Goal: Task Accomplishment & Management: Manage account settings

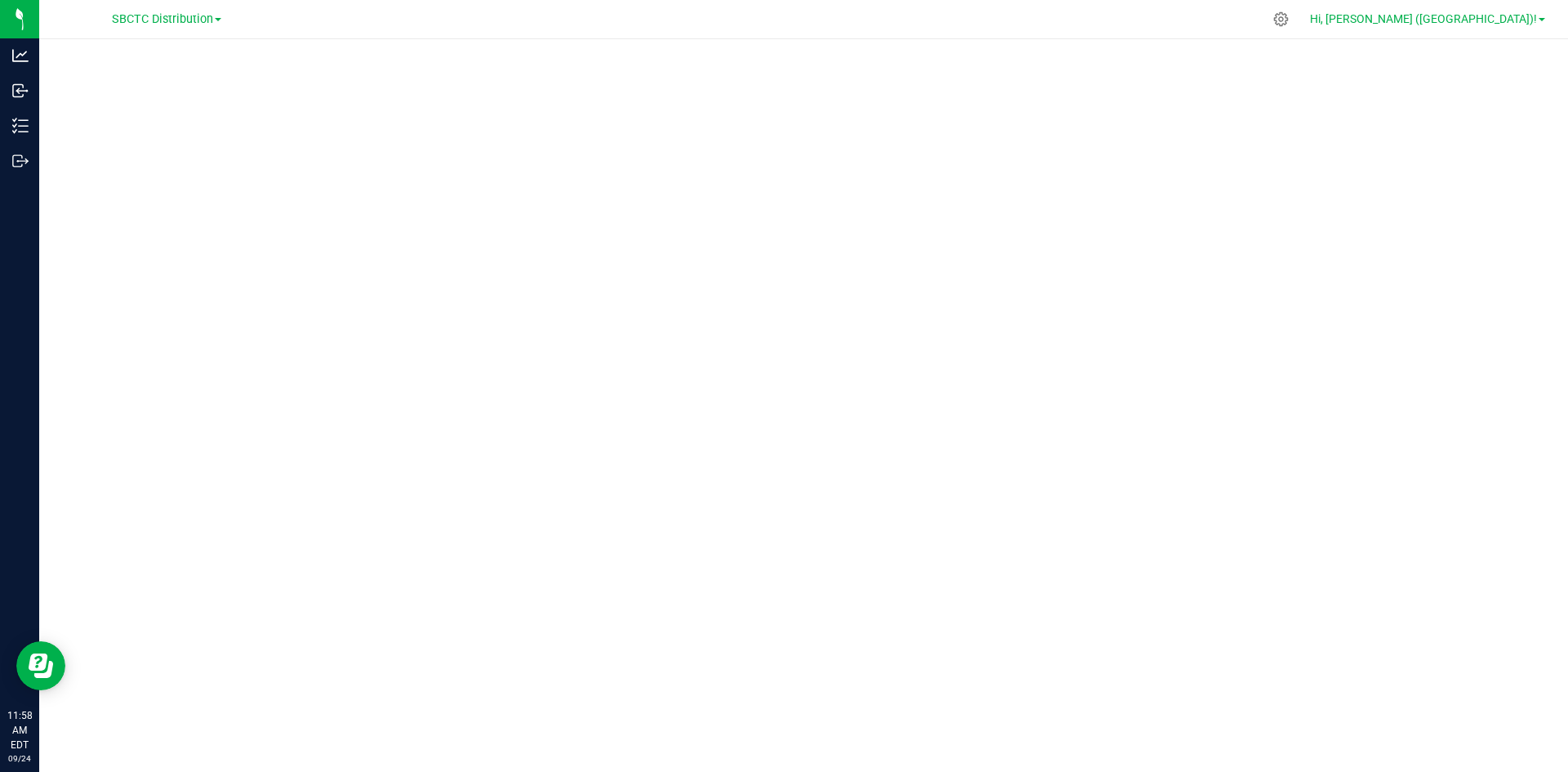
click at [1499, 20] on span "Hi, [PERSON_NAME] ([GEOGRAPHIC_DATA])!" at bounding box center [1423, 18] width 227 height 13
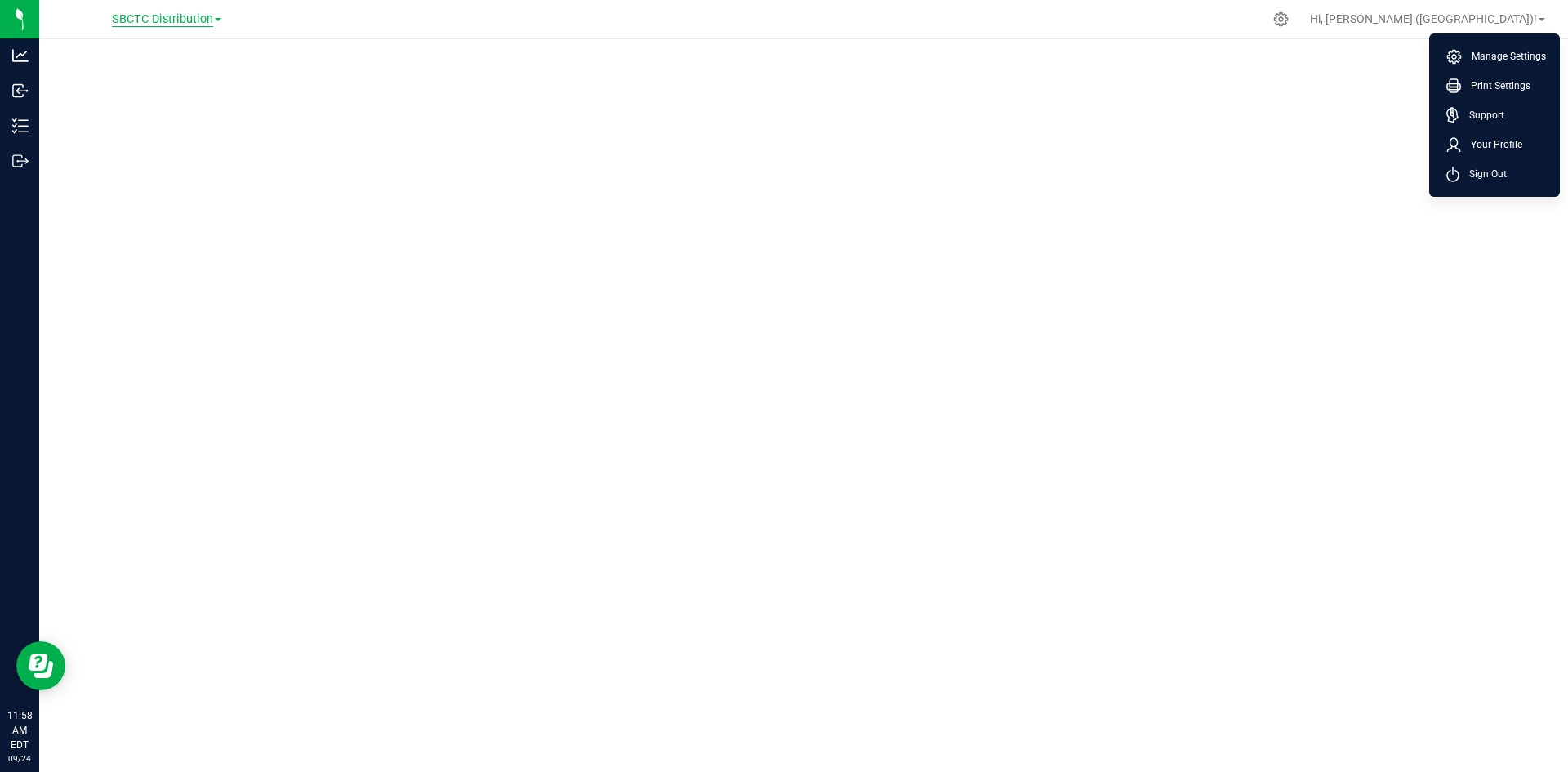
click at [210, 22] on span "SBCTC Distribution" at bounding box center [163, 19] width 102 height 15
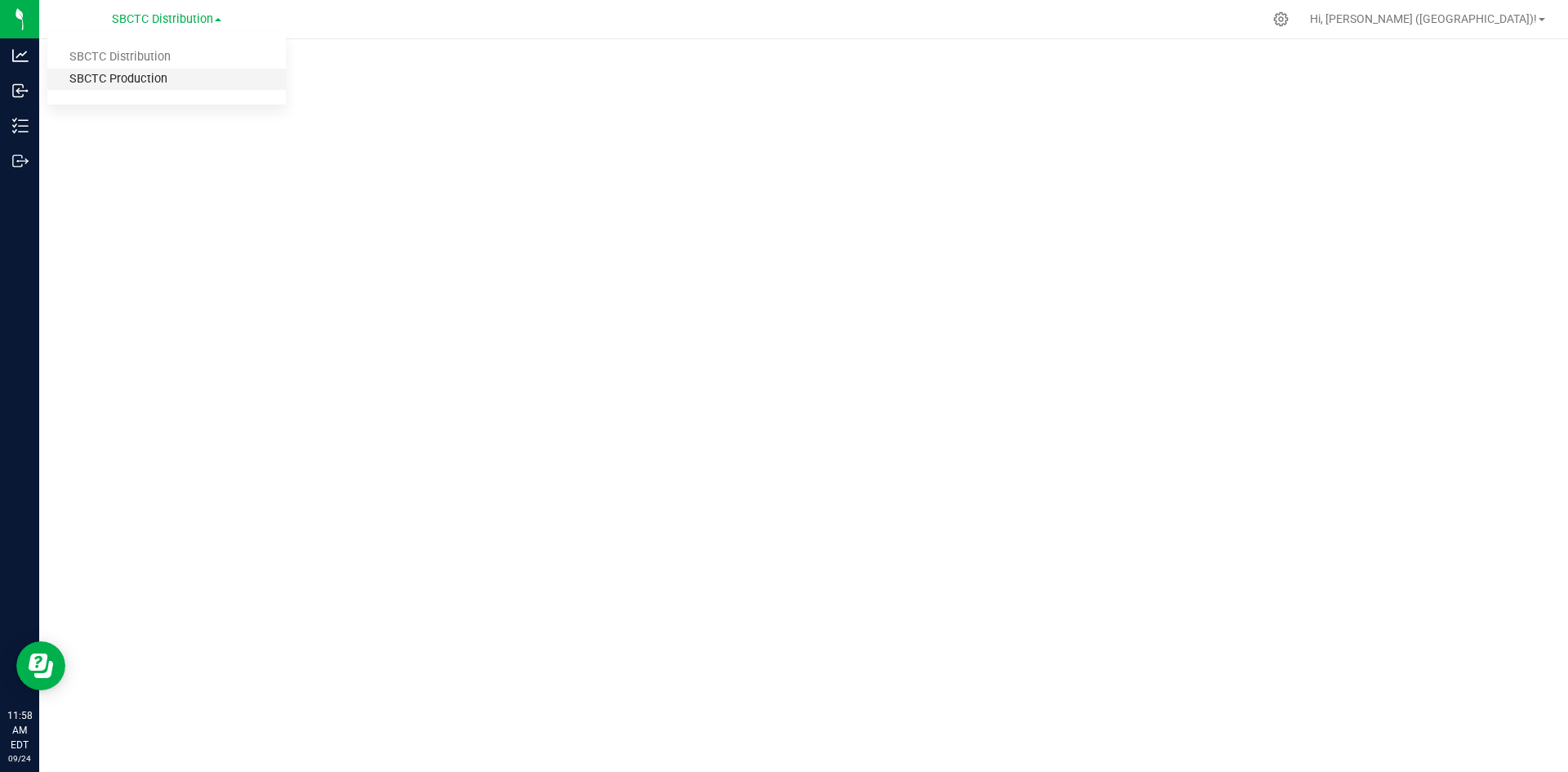
click at [183, 89] on link "SBCTC Production" at bounding box center [167, 79] width 238 height 22
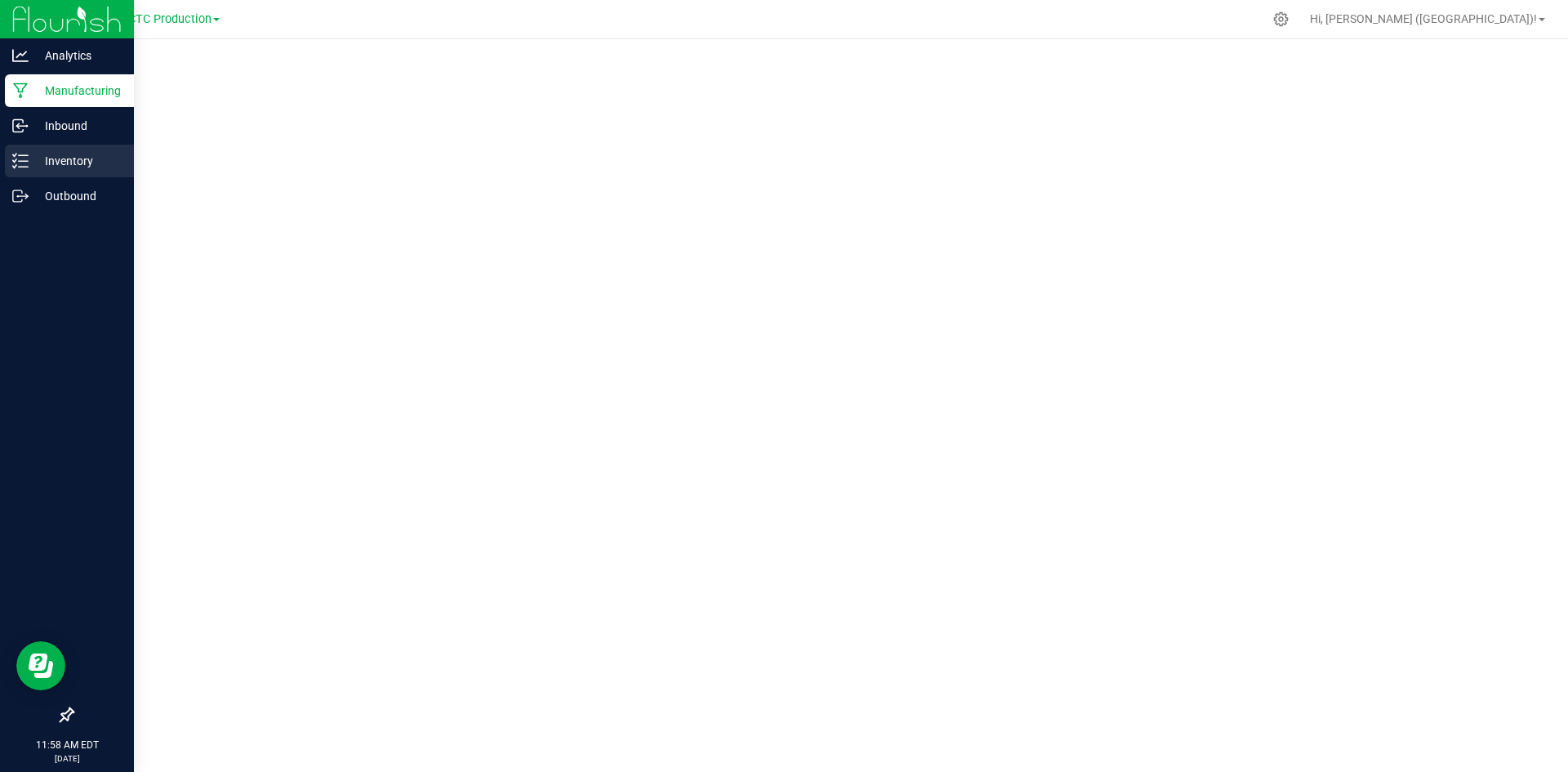
click at [71, 155] on p "Inventory" at bounding box center [77, 161] width 98 height 20
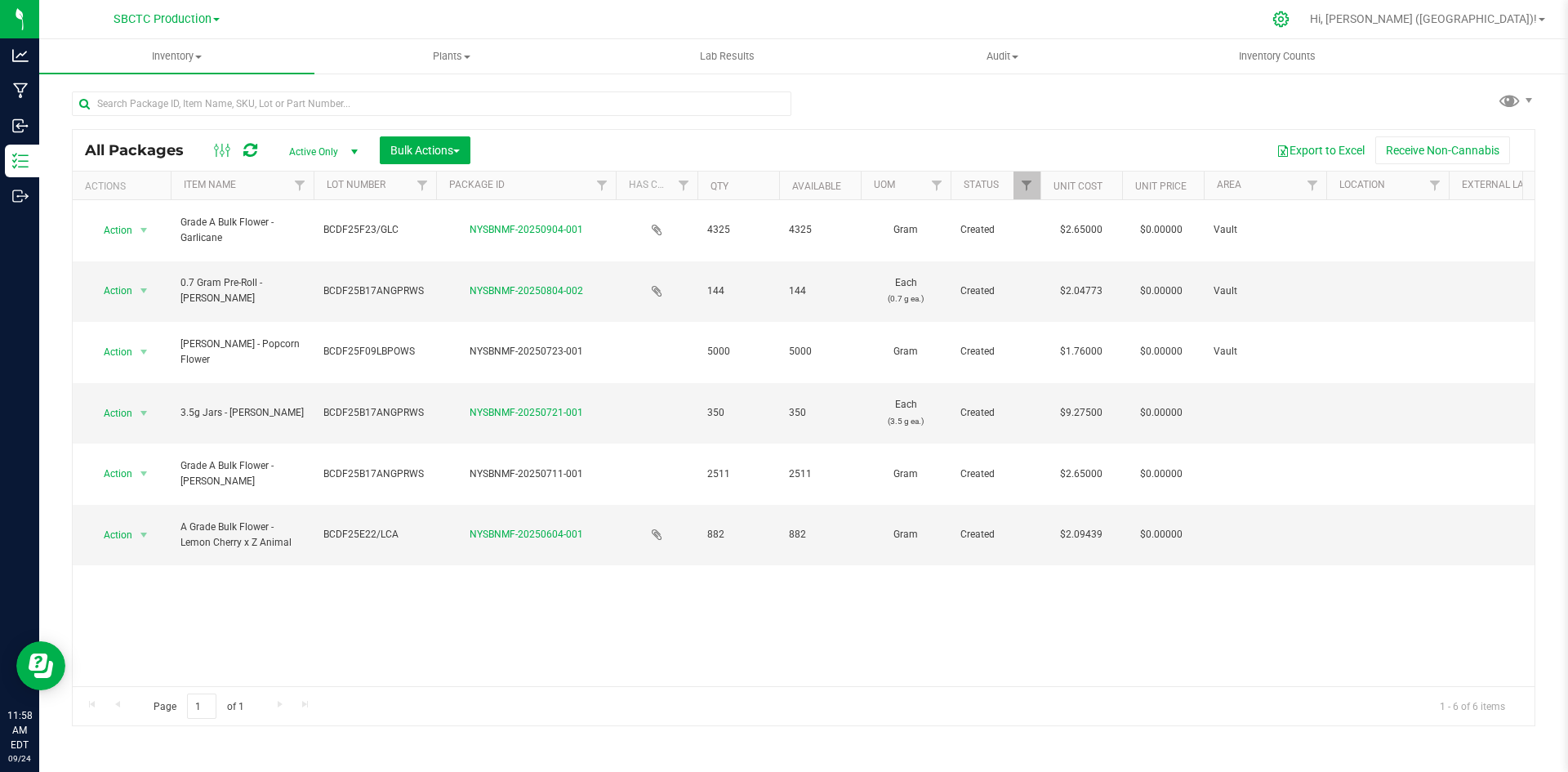
click at [1290, 20] on icon at bounding box center [1281, 19] width 17 height 17
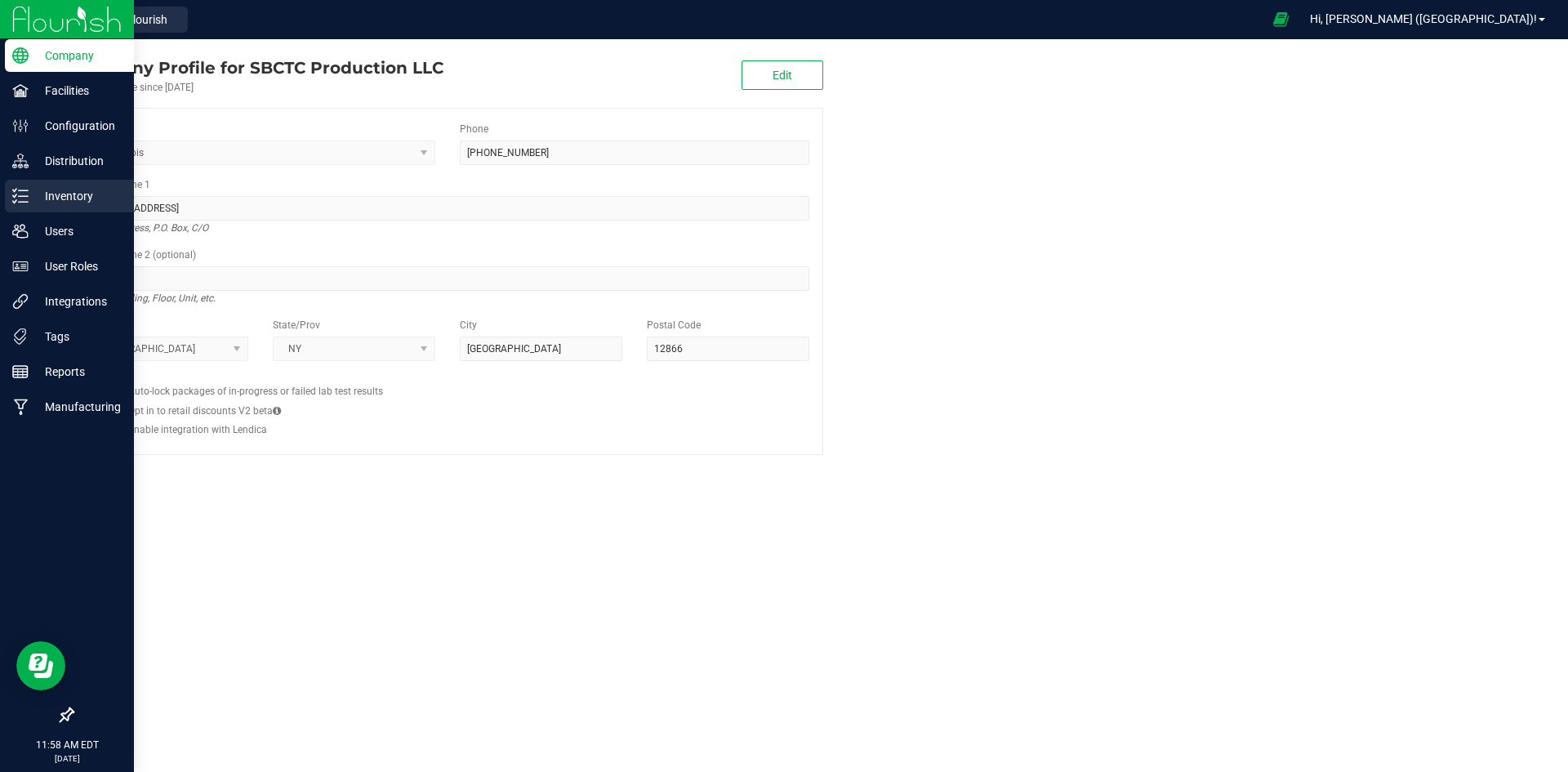
click at [84, 191] on p "Inventory" at bounding box center [77, 196] width 98 height 20
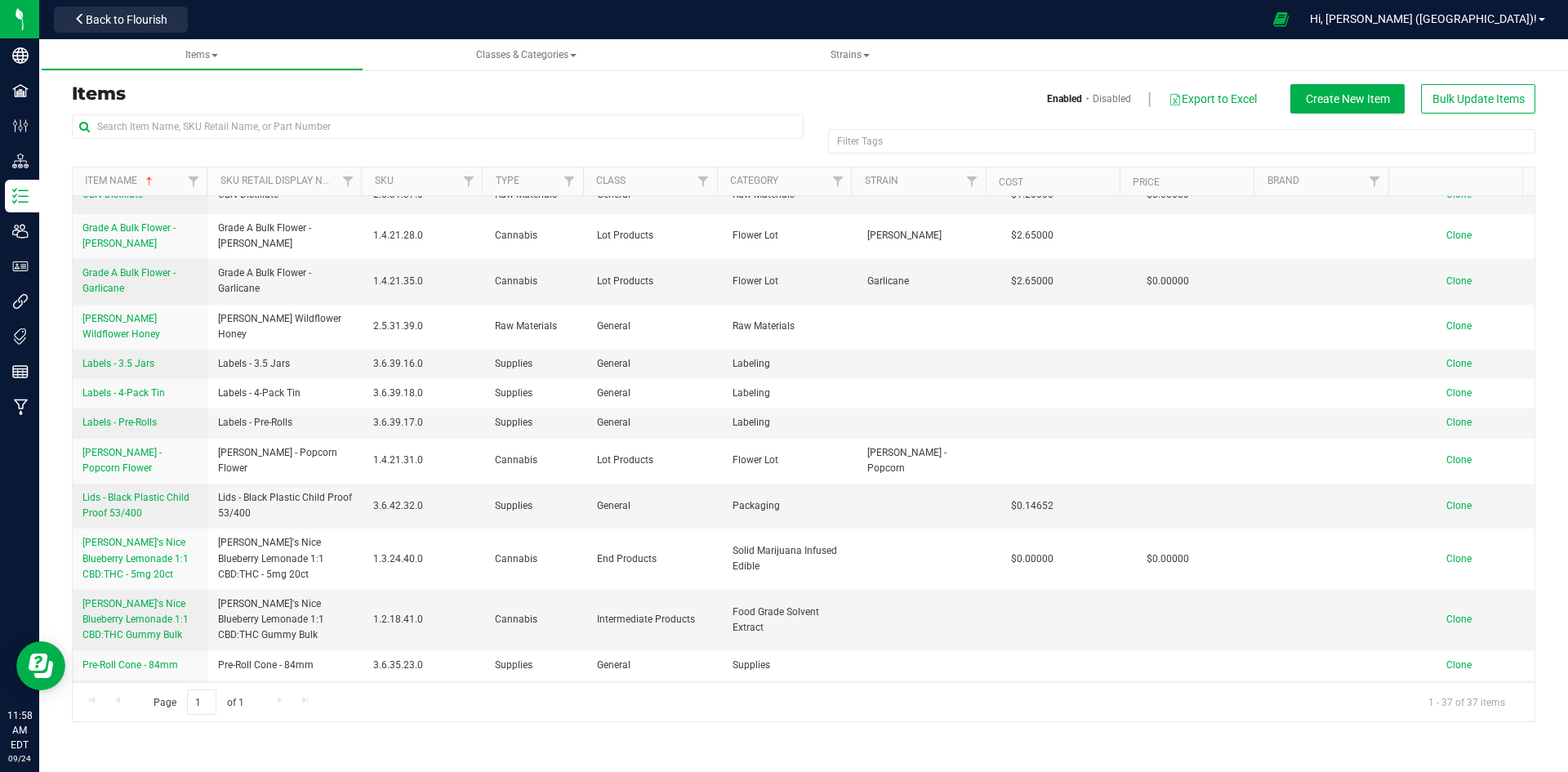
scroll to position [899, 0]
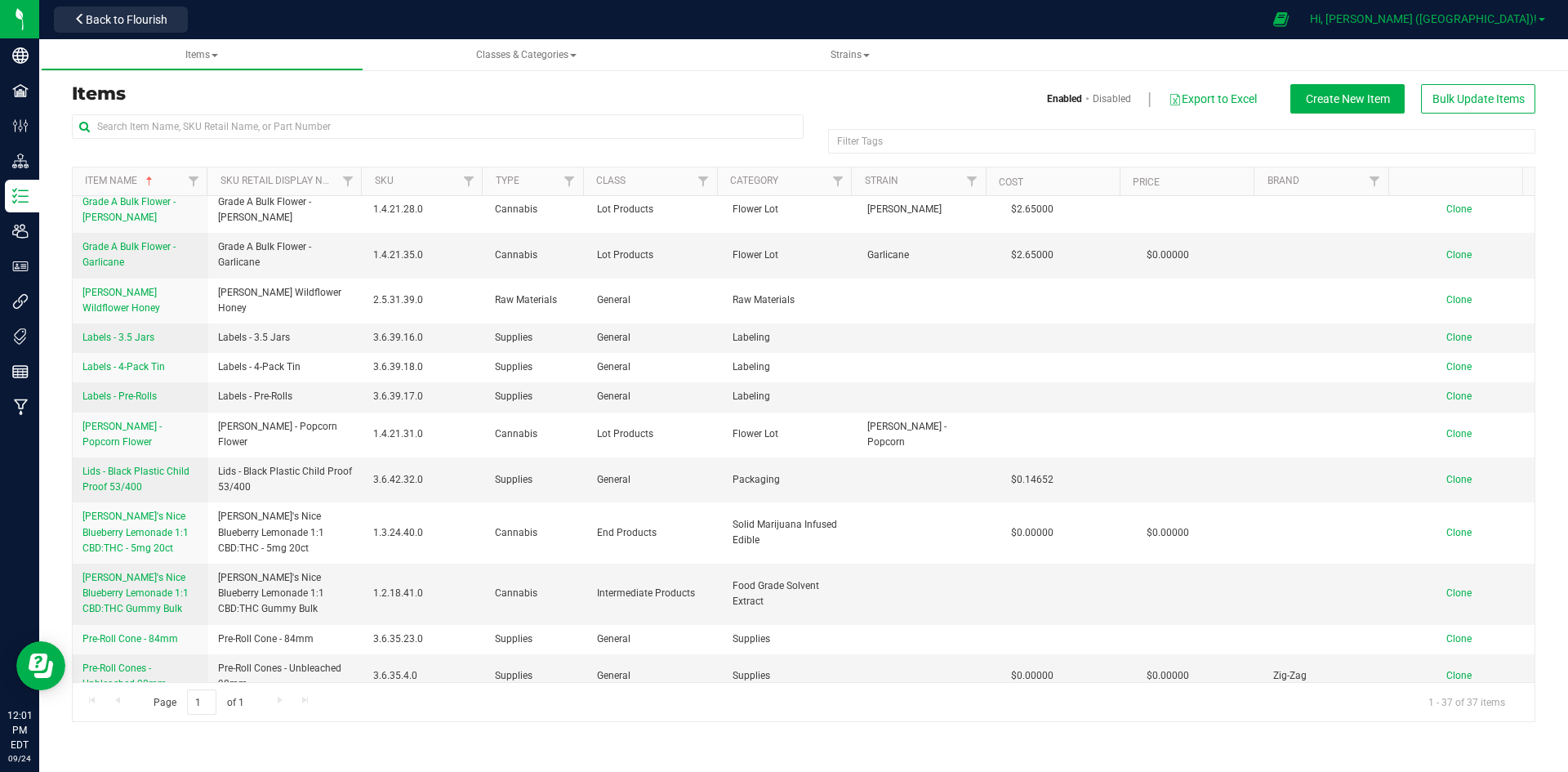
click at [1499, 13] on span "Hi, [PERSON_NAME] ([GEOGRAPHIC_DATA])!" at bounding box center [1423, 18] width 227 height 13
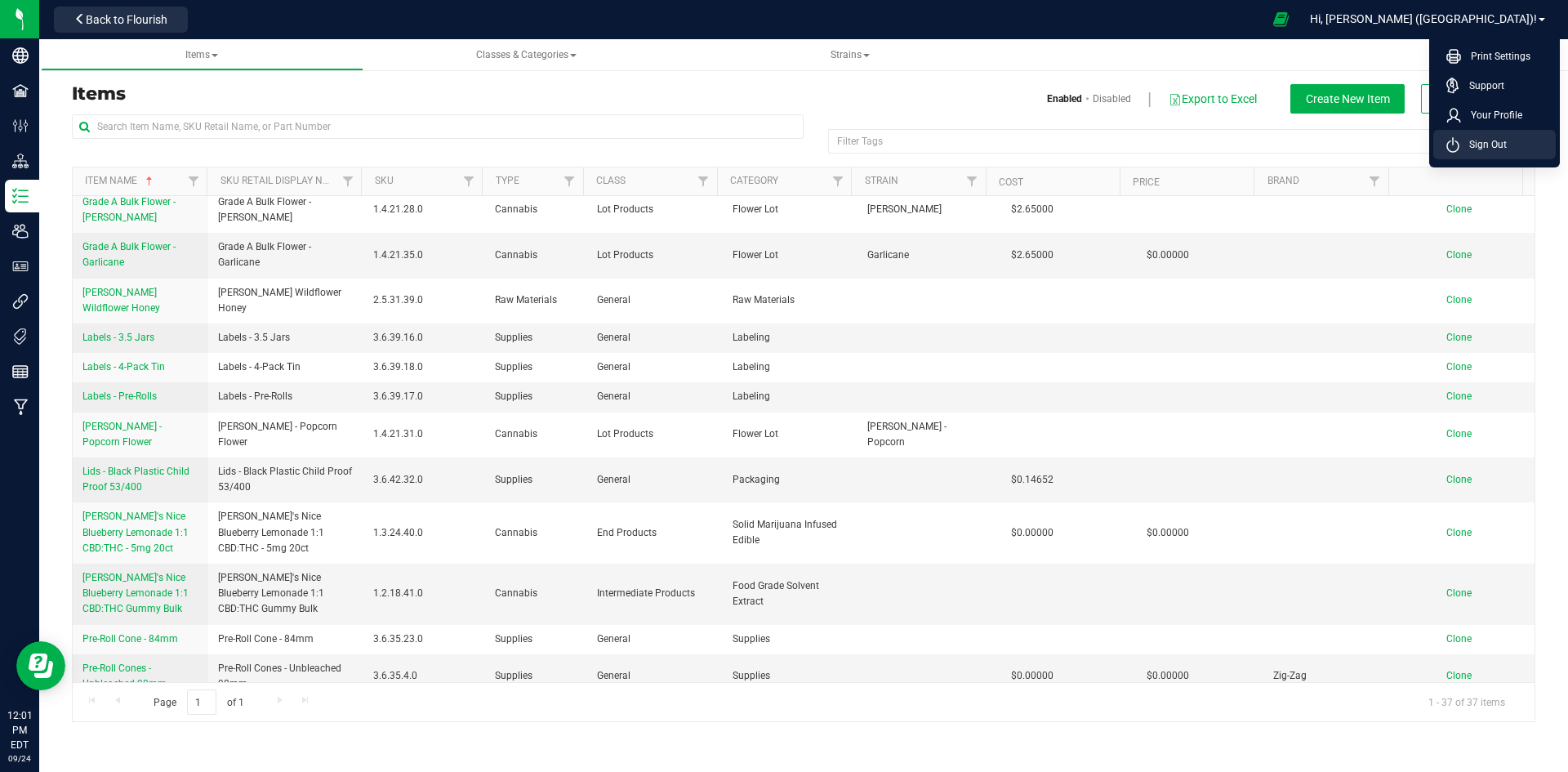
click at [1494, 140] on span "Sign Out" at bounding box center [1483, 144] width 48 height 17
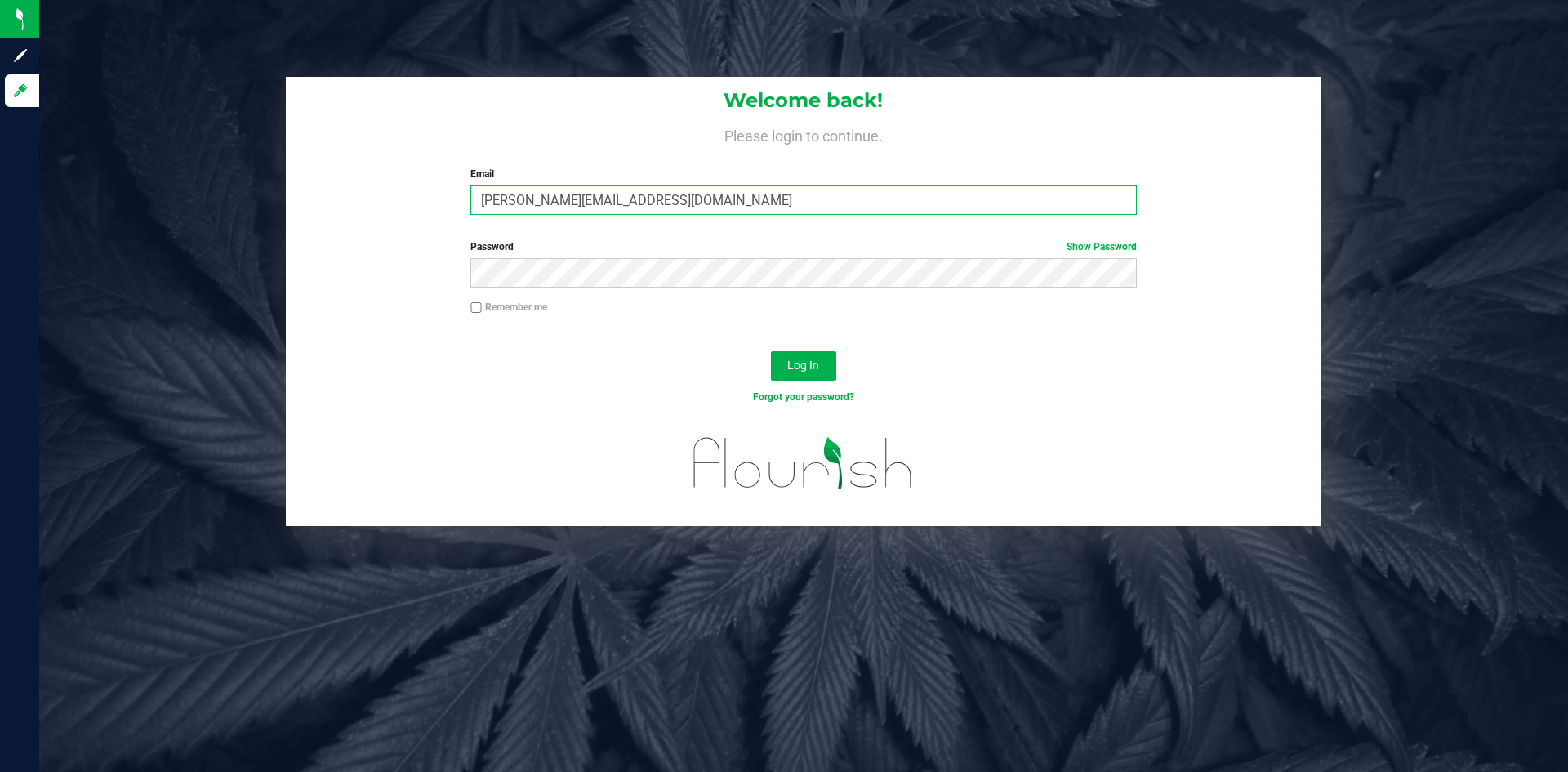
click at [724, 203] on input "[PERSON_NAME][EMAIL_ADDRESS][DOMAIN_NAME]" at bounding box center [803, 200] width 666 height 30
type input "[PERSON_NAME][EMAIL_ADDRESS][DOMAIN_NAME]"
click at [803, 360] on span "Log In" at bounding box center [803, 365] width 32 height 13
